Goal: Navigation & Orientation: Find specific page/section

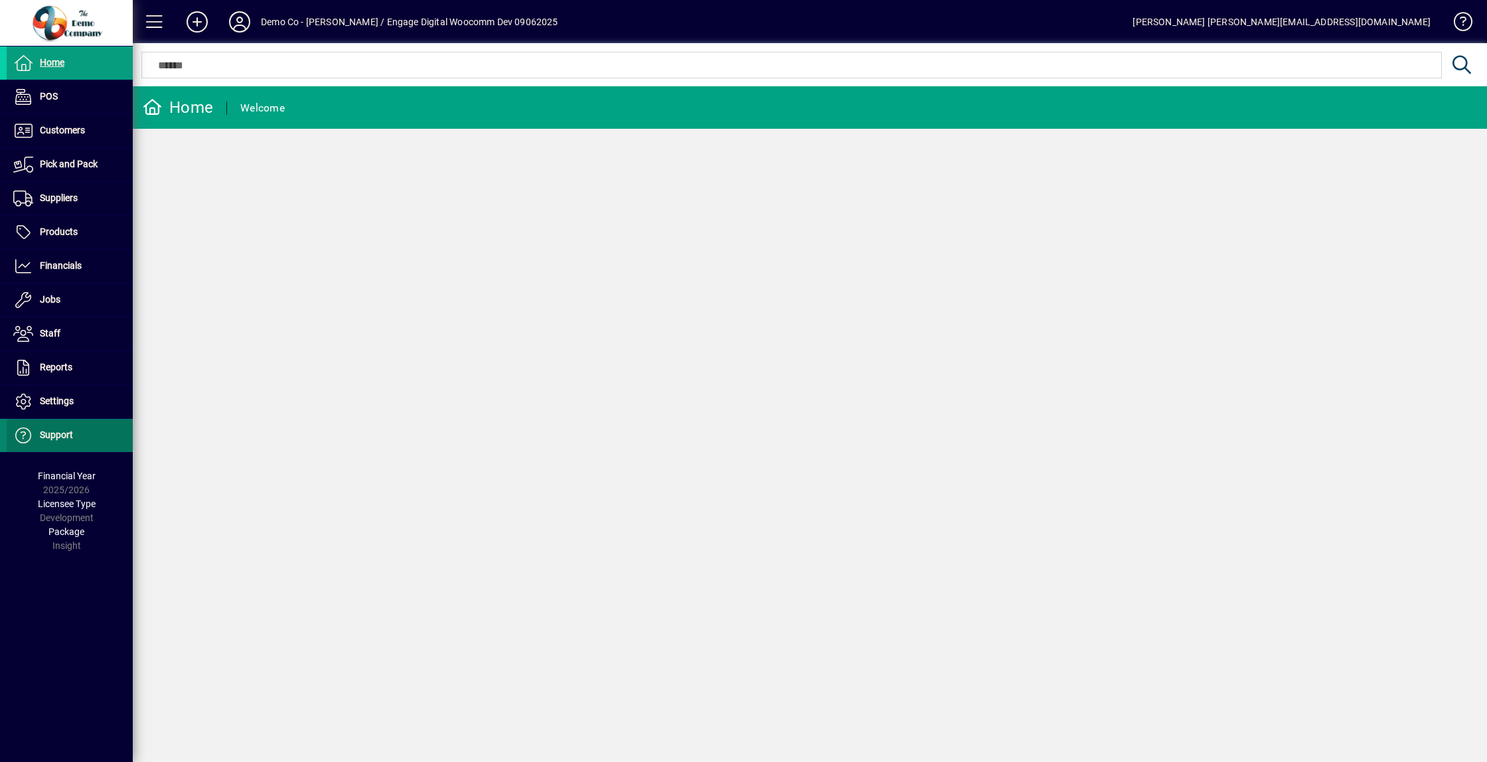
click at [64, 428] on span "Support" at bounding box center [40, 436] width 66 height 16
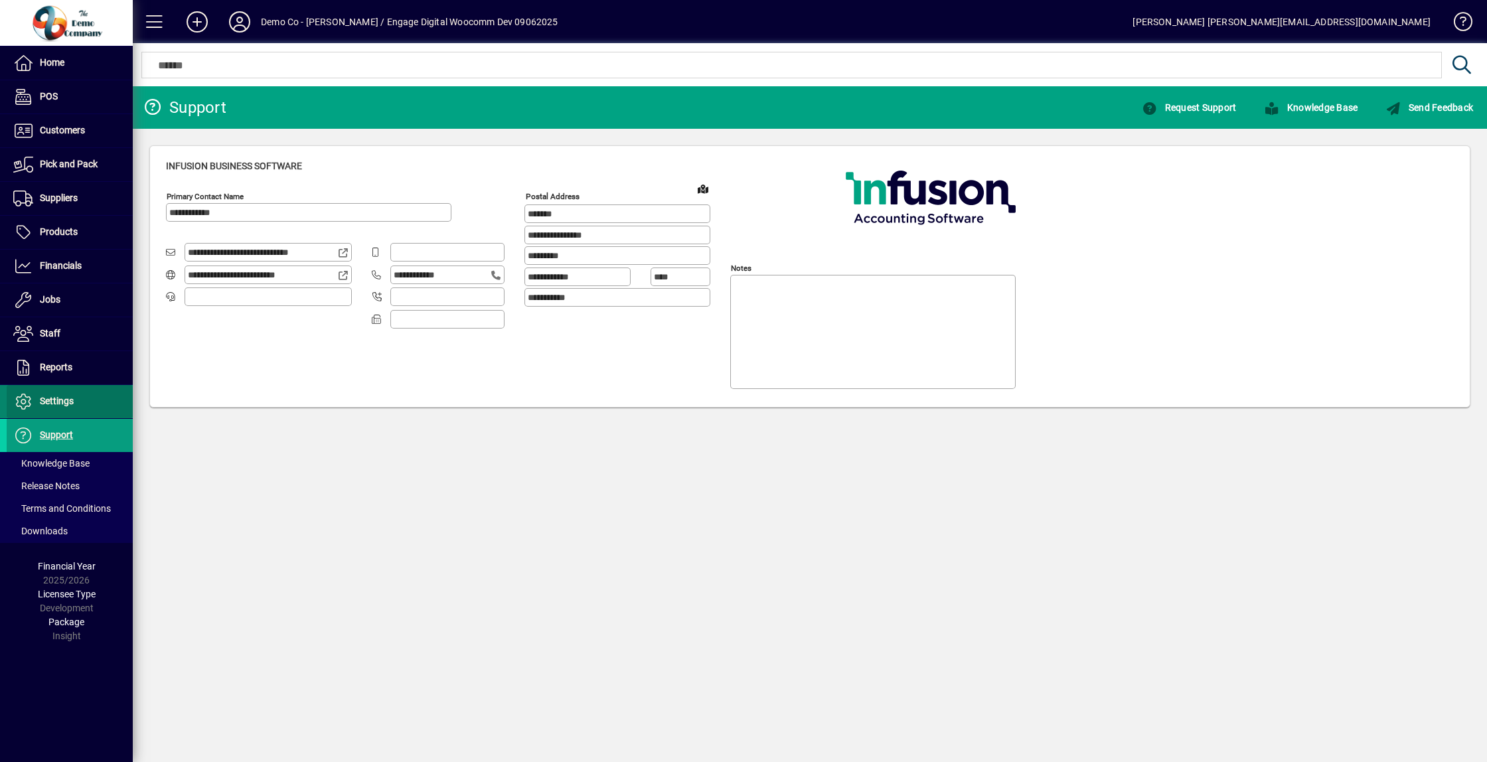
click at [80, 405] on span at bounding box center [70, 402] width 126 height 32
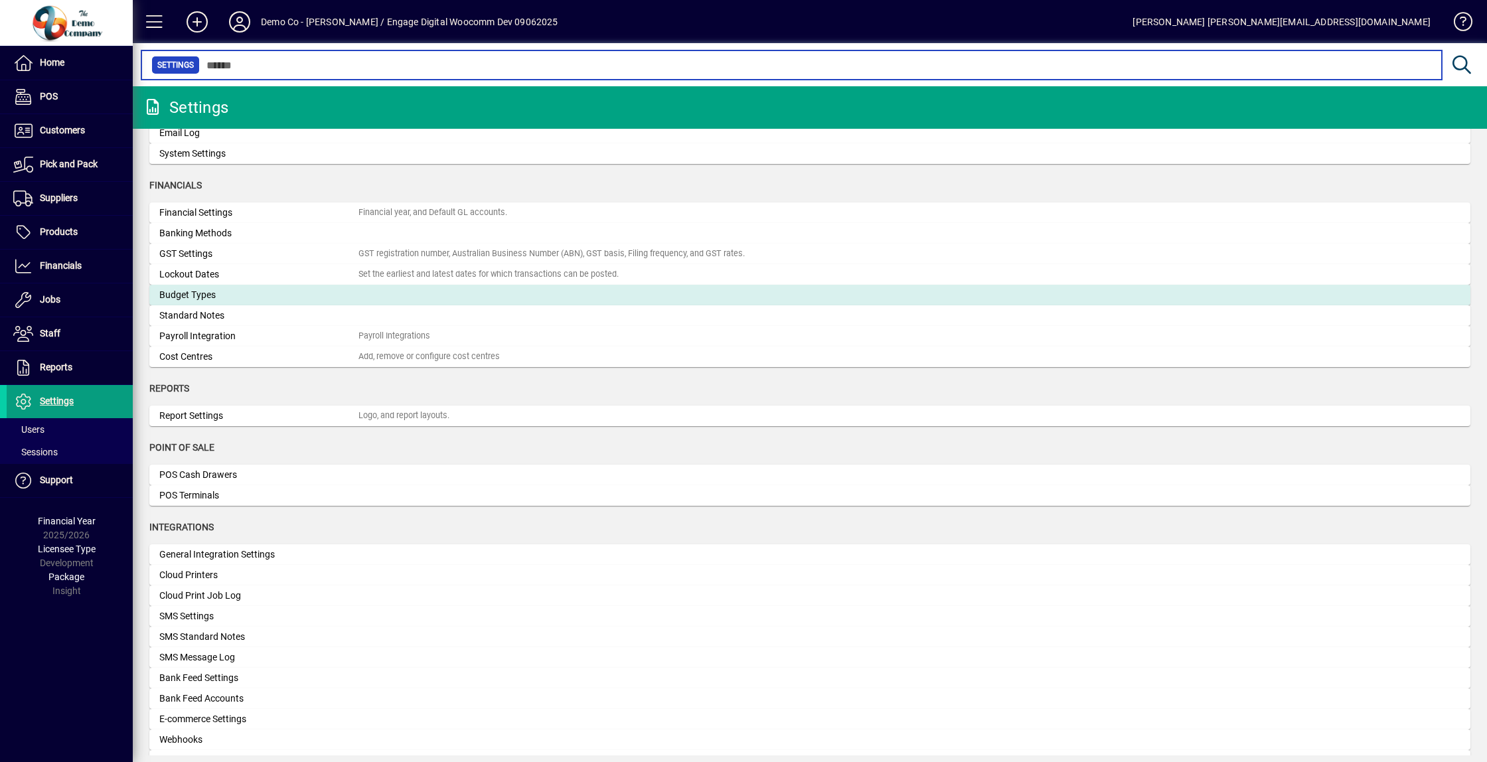
scroll to position [256, 0]
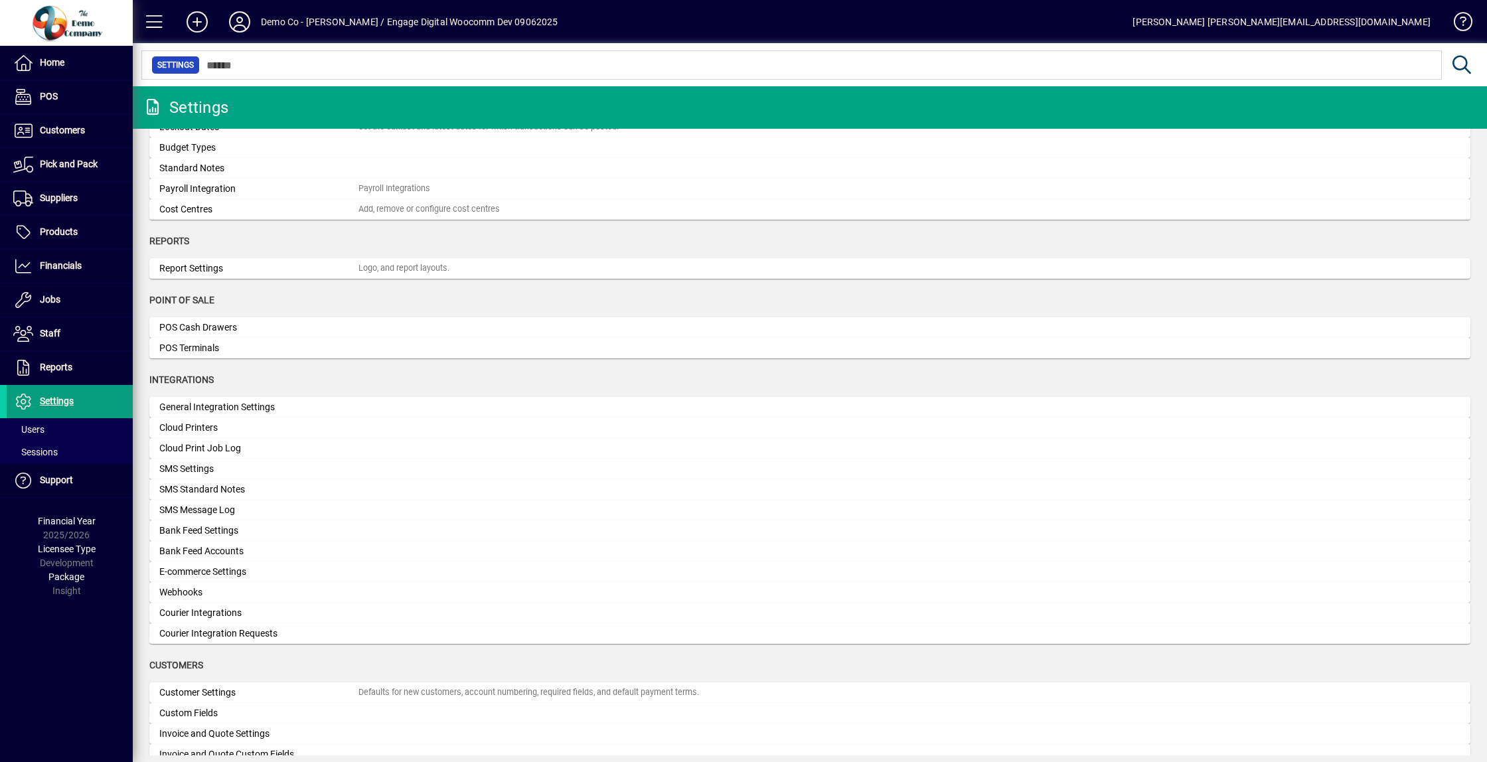
click at [275, 22] on div "Demo Co - [PERSON_NAME] / Engage Digital Woocomm Dev 09062025" at bounding box center [409, 21] width 297 height 21
click at [245, 23] on icon at bounding box center [239, 21] width 27 height 21
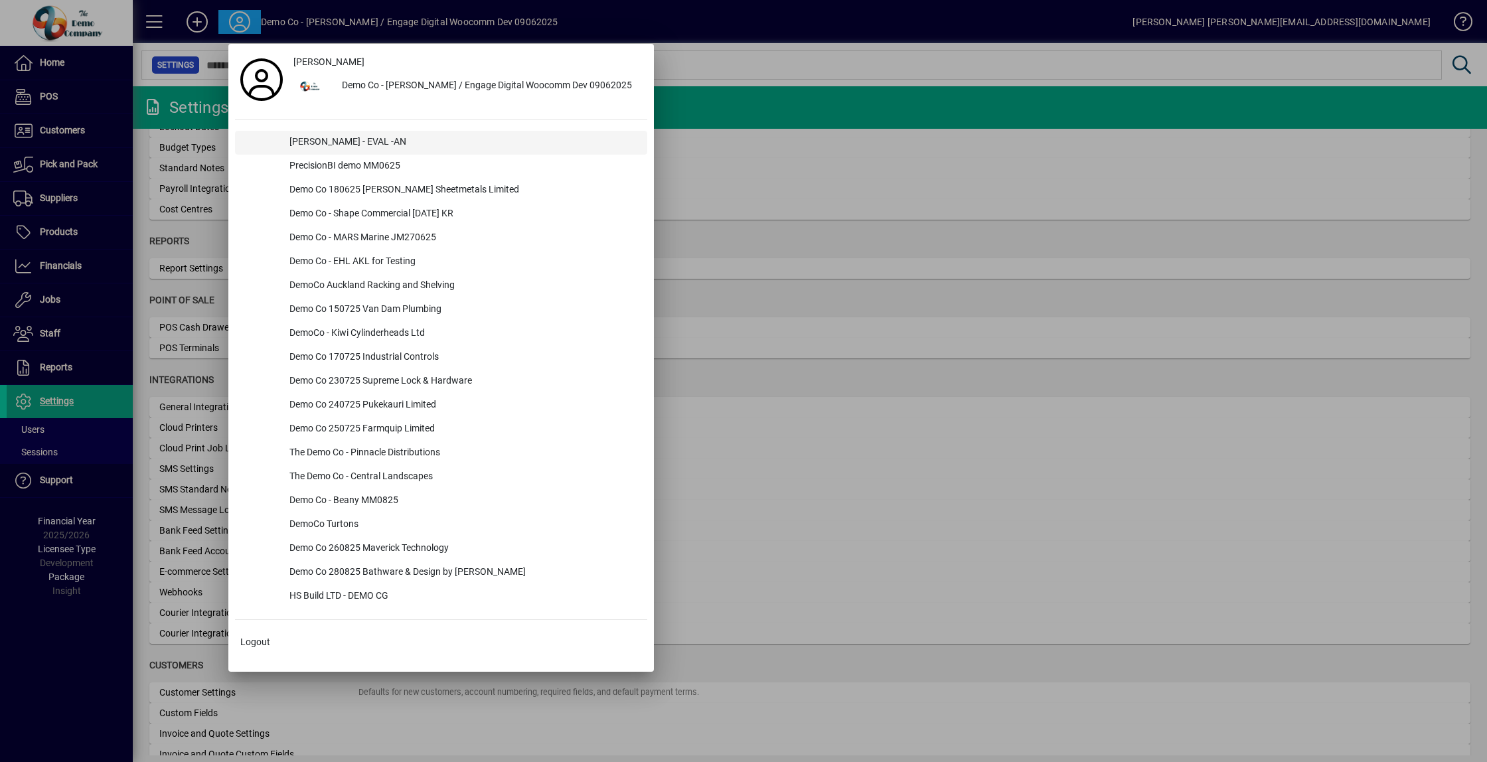
click at [339, 143] on div "[PERSON_NAME] - EVAL -AN" at bounding box center [463, 143] width 368 height 24
